Goal: Task Accomplishment & Management: Complete application form

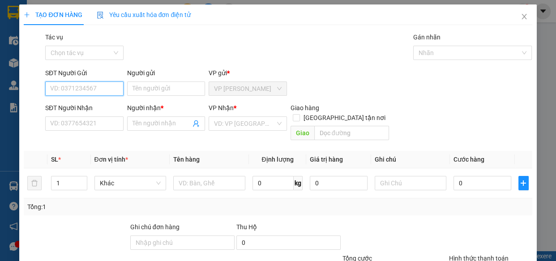
click at [95, 90] on input "SĐT Người Gửi" at bounding box center [84, 88] width 78 height 14
type input "0946497676"
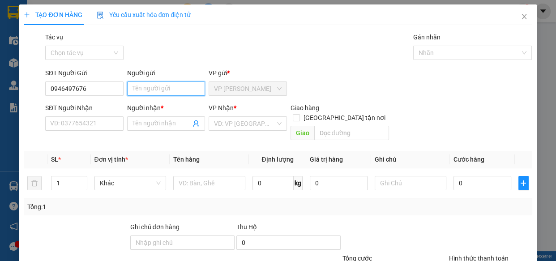
click at [137, 88] on input "Người gửi" at bounding box center [166, 88] width 78 height 14
type input "TRA"
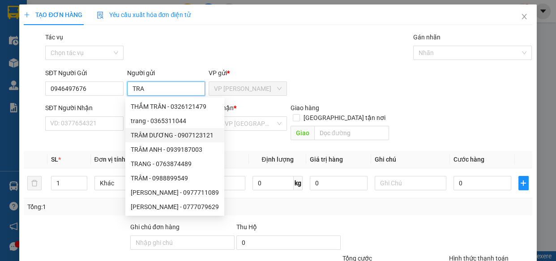
click at [148, 134] on div "TRÂM DƯƠNG - 0907123121" at bounding box center [175, 135] width 88 height 10
type input "0907123121"
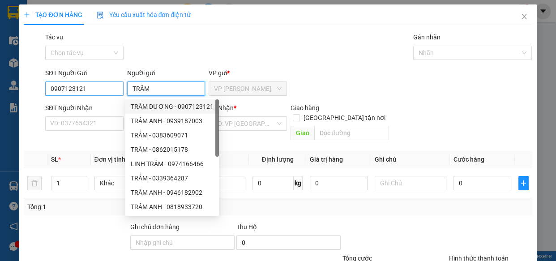
type input "TRÂM"
click at [93, 85] on input "0907123121" at bounding box center [84, 88] width 78 height 14
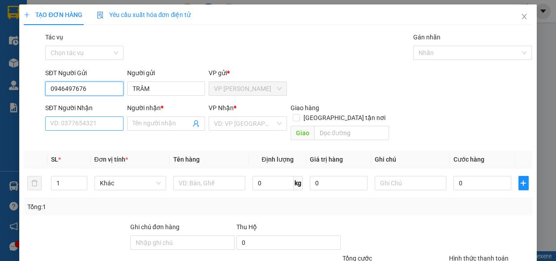
type input "0946497676"
click at [60, 123] on input "SĐT Người Nhận" at bounding box center [84, 123] width 78 height 14
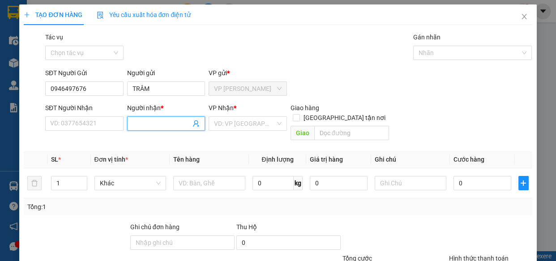
click at [169, 122] on input "Người nhận *" at bounding box center [162, 124] width 59 height 10
type input "NHI AN DONG"
click at [107, 126] on input "SĐT Người Nhận" at bounding box center [84, 123] width 78 height 14
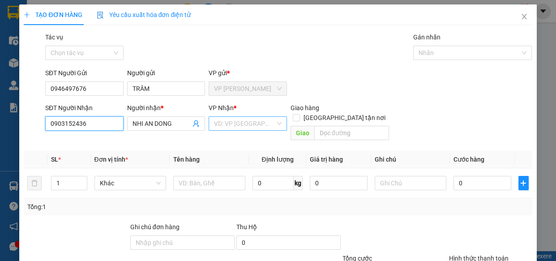
type input "0903152436"
click at [246, 125] on input "search" at bounding box center [244, 123] width 61 height 13
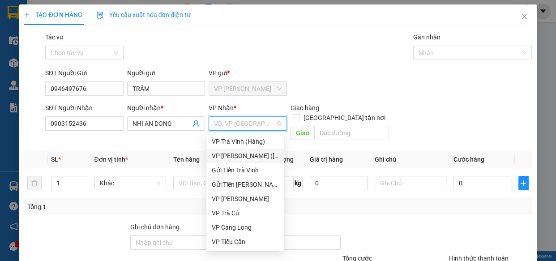
click at [245, 156] on div "VP [PERSON_NAME] ([GEOGRAPHIC_DATA])" at bounding box center [245, 156] width 67 height 10
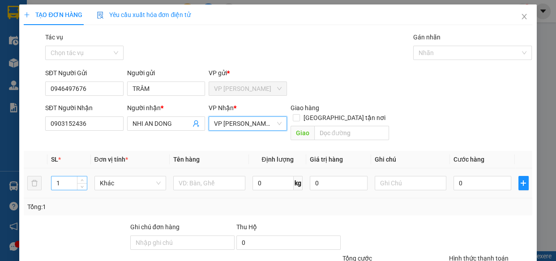
click at [73, 176] on input "1" at bounding box center [68, 182] width 35 height 13
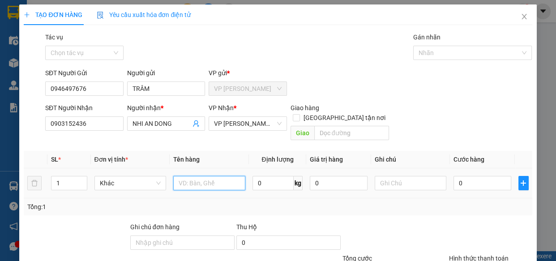
click at [216, 176] on input "text" at bounding box center [209, 183] width 72 height 14
type input "1 BAO DEN"
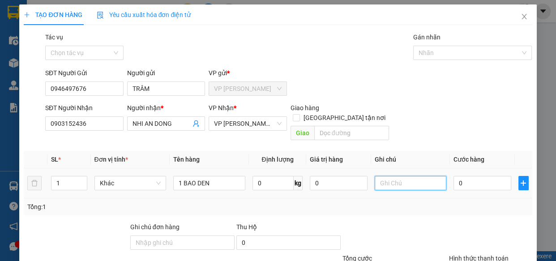
click at [375, 176] on input "text" at bounding box center [411, 183] width 72 height 14
type input "[PERSON_NAME]"
click at [462, 176] on input "0" at bounding box center [483, 183] width 58 height 14
click at [454, 176] on input "0" at bounding box center [483, 183] width 58 height 14
type input "40"
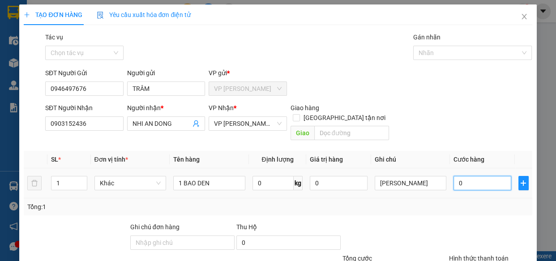
type input "40"
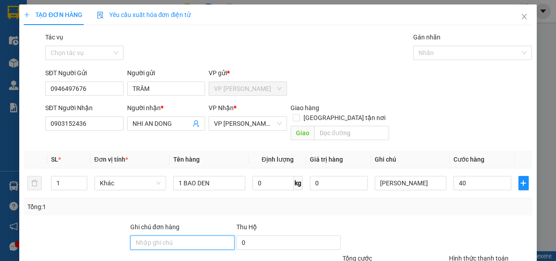
click at [204, 236] on input "Ghi chú đơn hàng" at bounding box center [182, 242] width 104 height 14
type input "40.000"
type input "Không bao ướt"
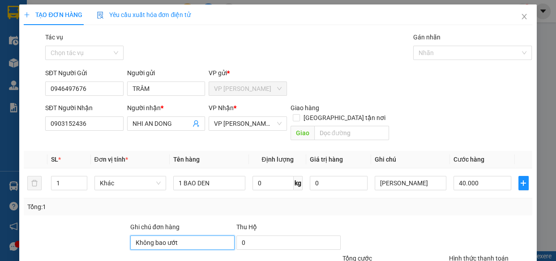
scroll to position [70, 0]
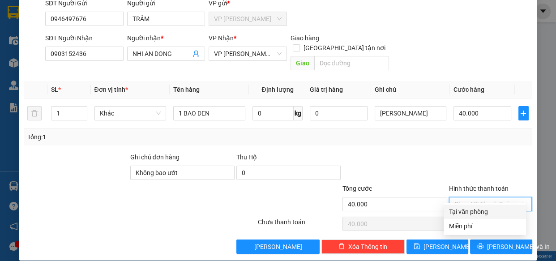
click at [507, 197] on input "Hình thức thanh toán" at bounding box center [487, 203] width 66 height 13
click at [477, 216] on div "Tại văn phòng" at bounding box center [485, 212] width 72 height 10
type input "0"
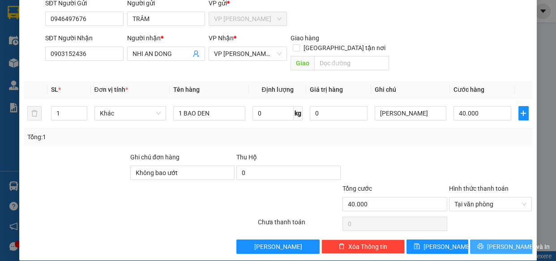
click at [484, 240] on button "[PERSON_NAME] và In" at bounding box center [501, 247] width 62 height 14
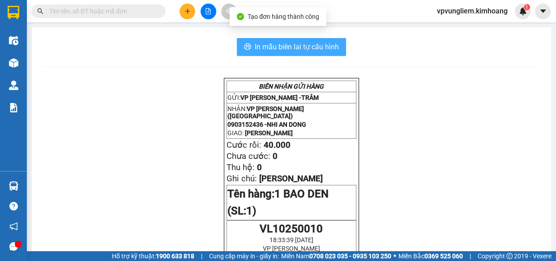
click at [325, 49] on span "In mẫu biên lai tự cấu hình" at bounding box center [297, 46] width 84 height 11
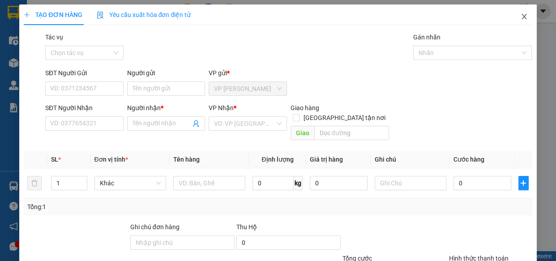
drag, startPoint x: 514, startPoint y: 17, endPoint x: 552, endPoint y: 10, distance: 38.4
click at [521, 17] on icon "close" at bounding box center [524, 16] width 7 height 7
